Goal: Download file/media

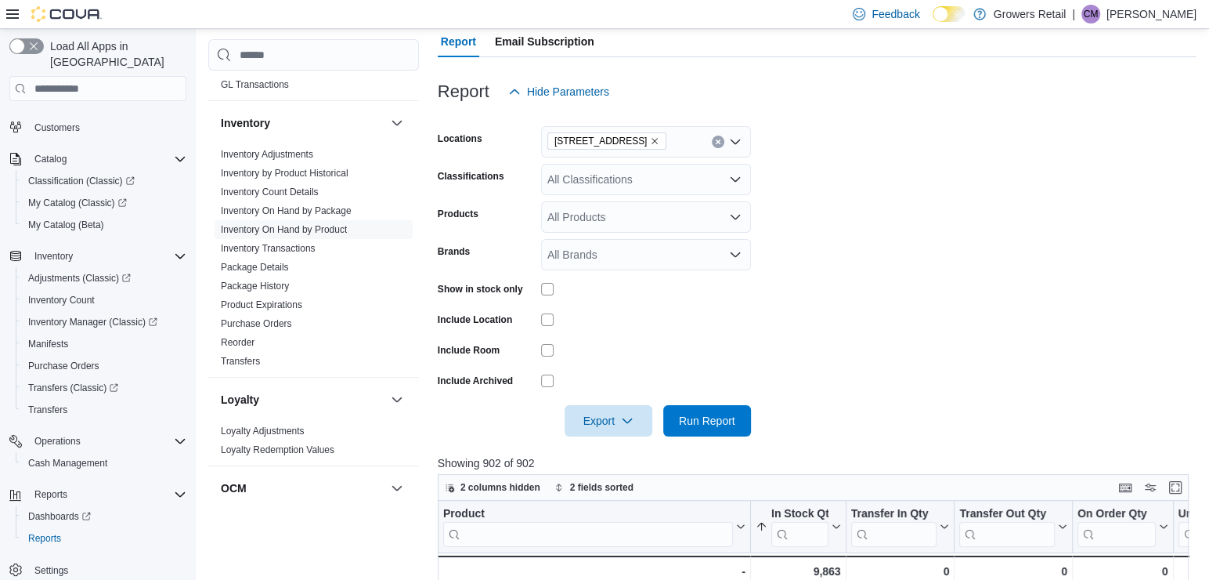
scroll to position [121, 0]
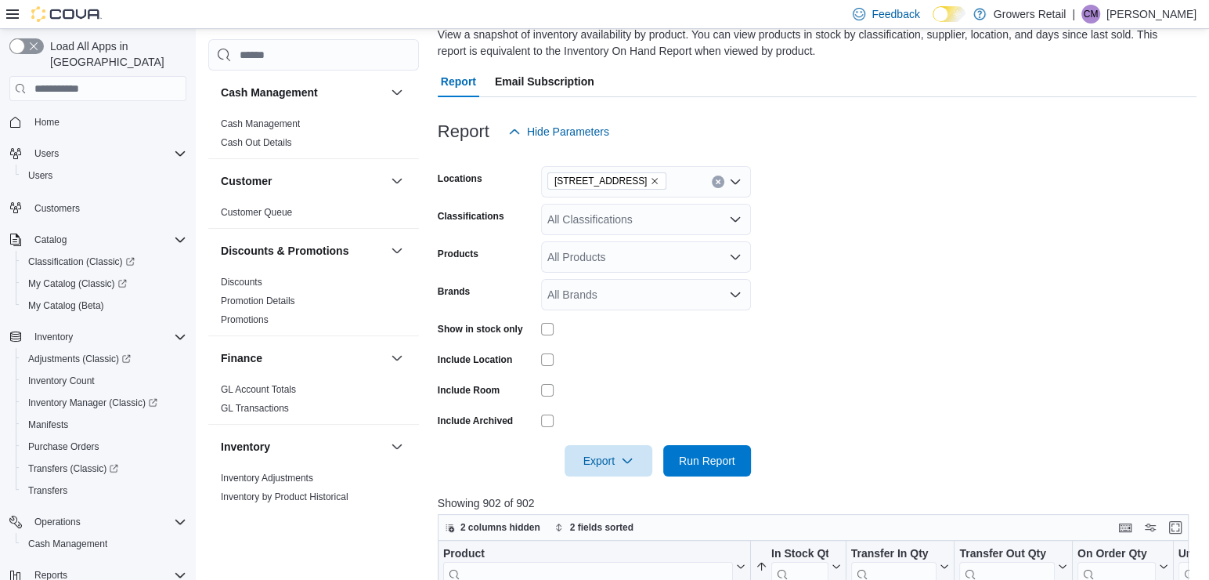
scroll to position [118, 0]
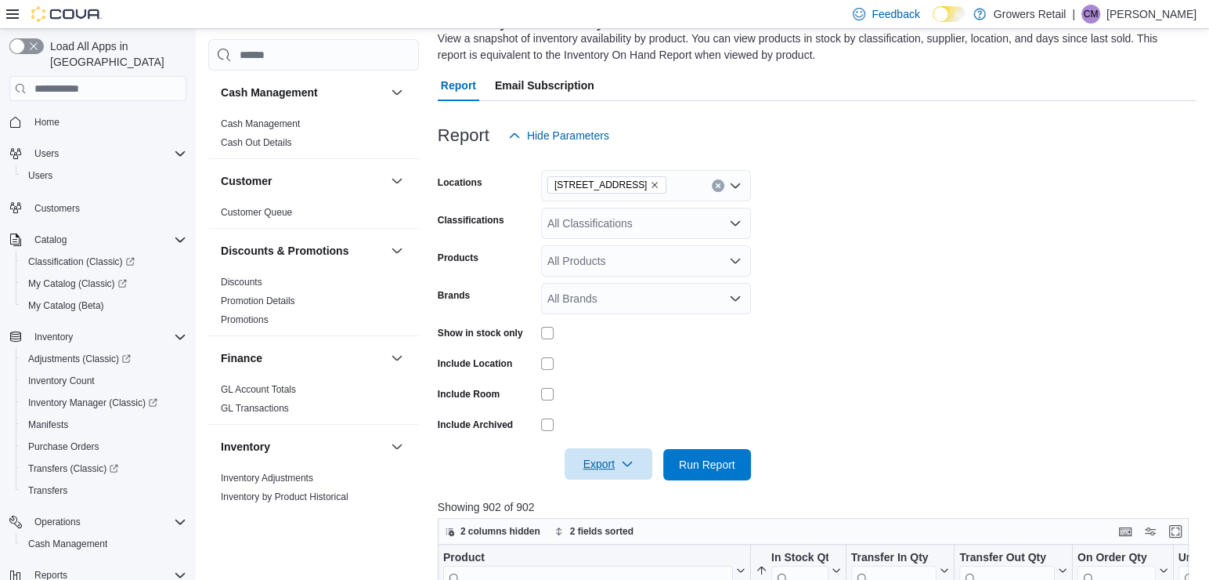
click at [606, 460] on span "Export" at bounding box center [608, 463] width 69 height 31
click at [617, 359] on button "Export to Excel" at bounding box center [609, 367] width 89 height 31
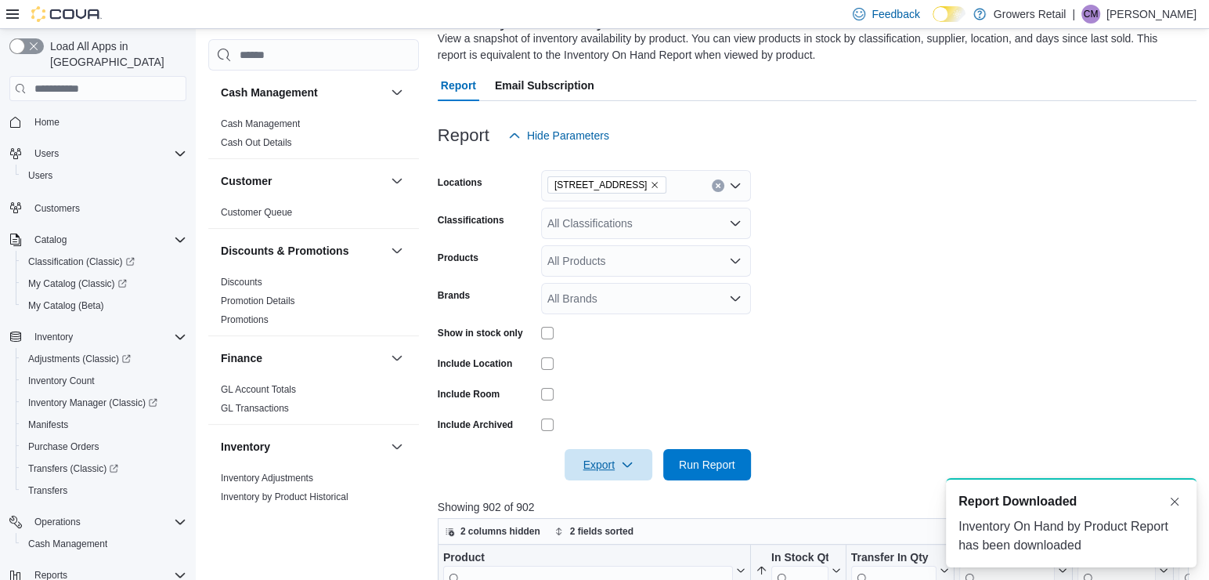
scroll to position [0, 0]
